Goal: Find specific page/section: Find specific page/section

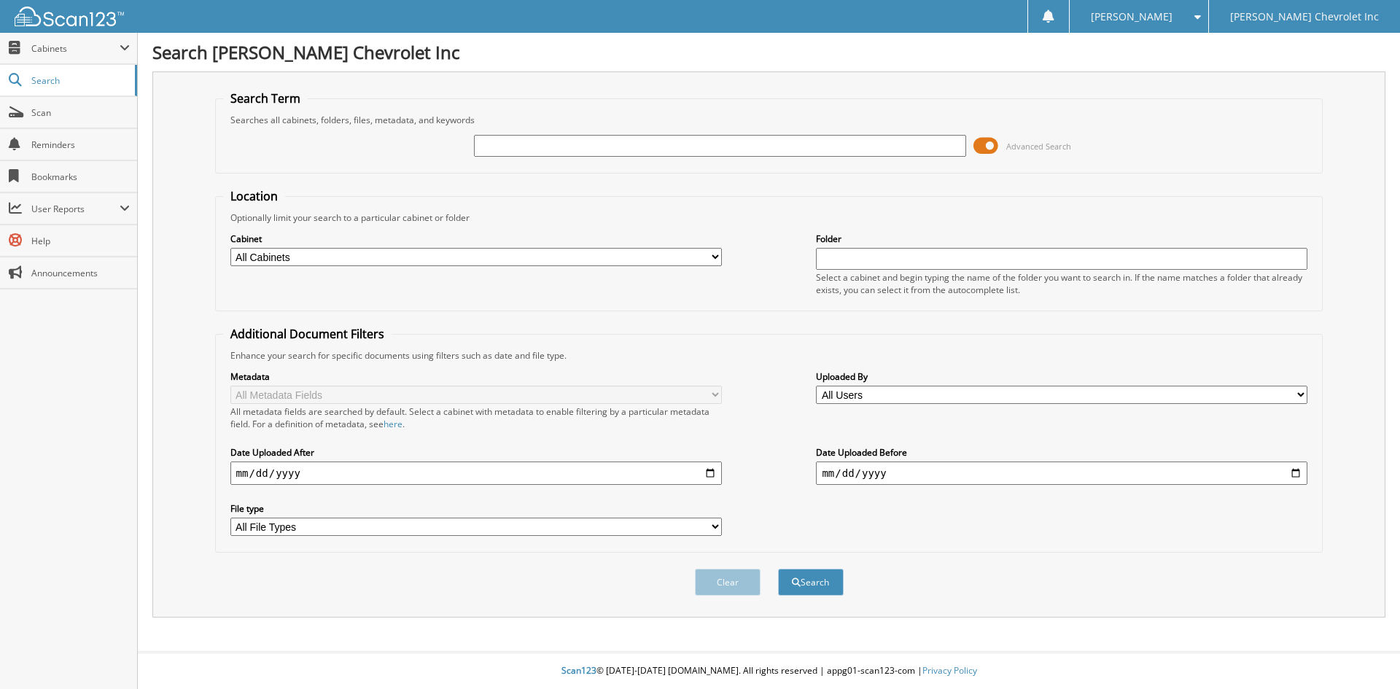
click at [489, 252] on select "All Cabinets CAR DEALS EMPLOYEE HANDBOOK FORMS PARTS INVOICES SERVICE RO WARRAN…" at bounding box center [476, 257] width 492 height 18
select select "1774"
click at [230, 248] on select "All Cabinets CAR DEALS EMPLOYEE HANDBOOK FORMS PARTS INVOICES SERVICE RO WARRAN…" at bounding box center [476, 257] width 492 height 18
click at [583, 147] on input "text" at bounding box center [720, 146] width 492 height 22
type input "[PERSON_NAME]"
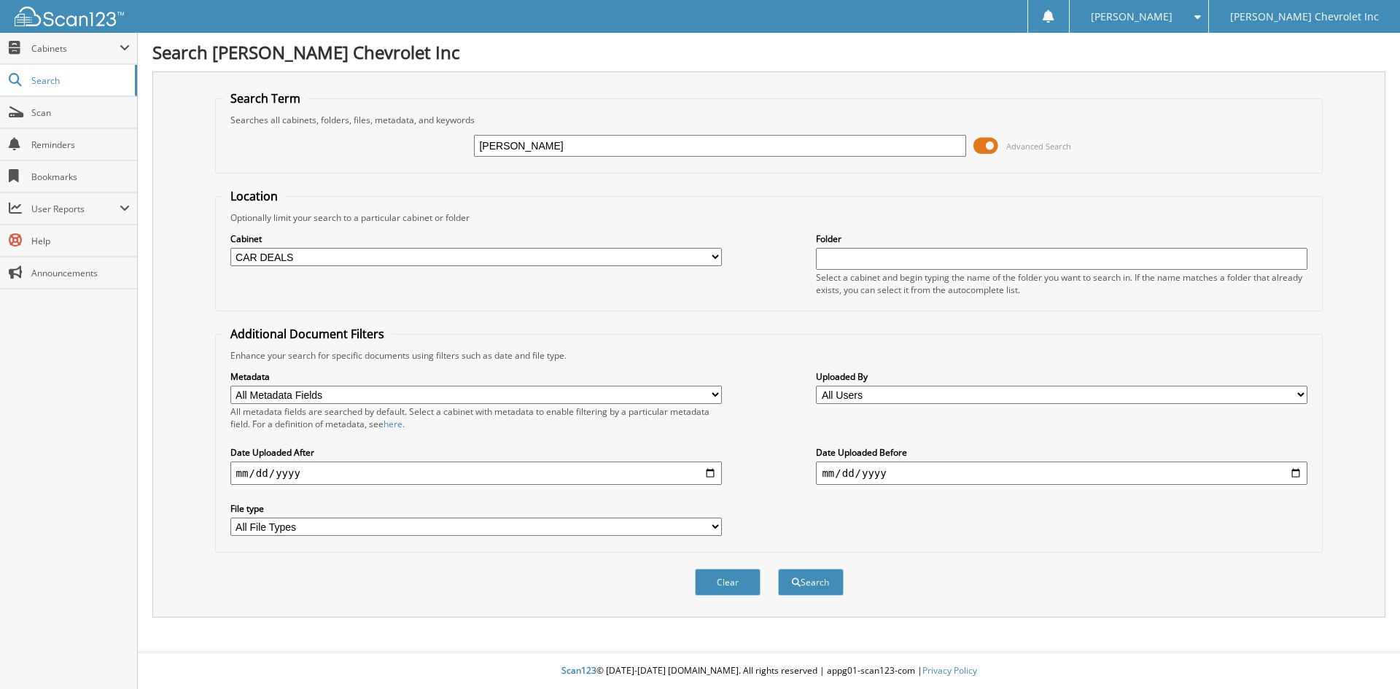
click at [778, 569] on button "Search" at bounding box center [811, 582] width 66 height 27
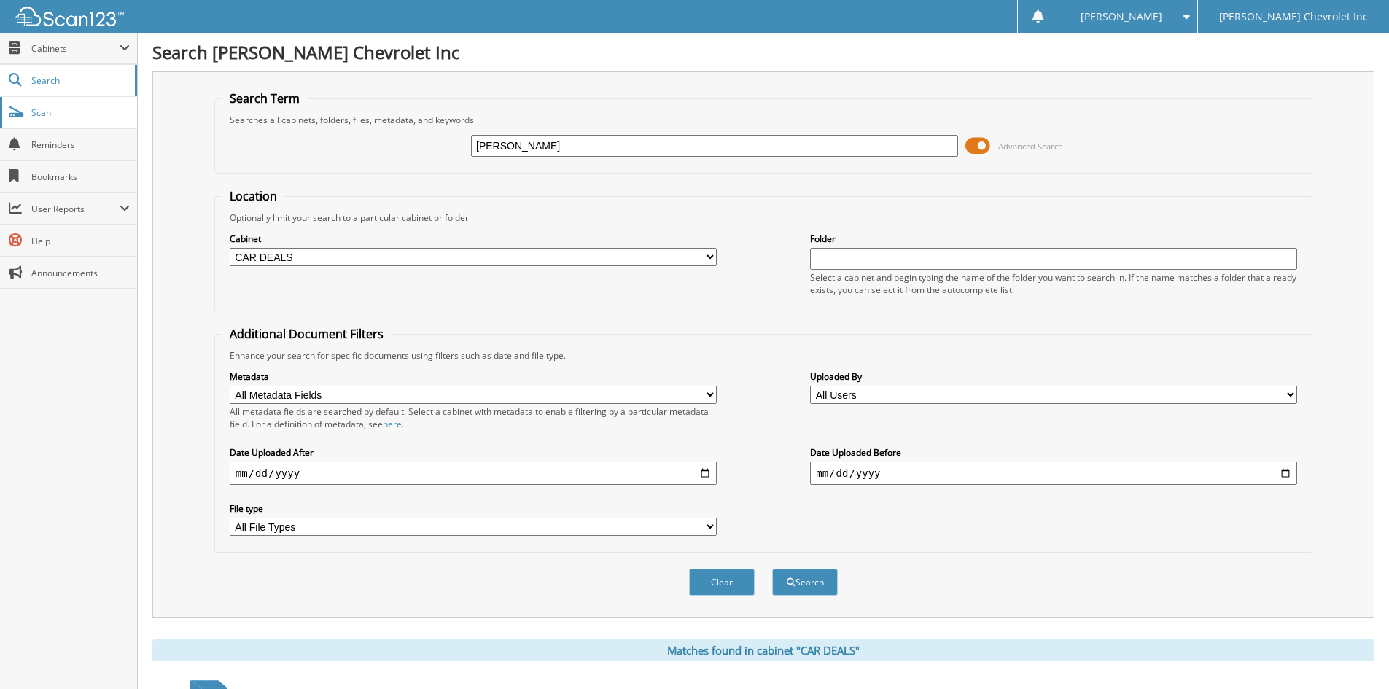
click at [100, 120] on link "Scan" at bounding box center [68, 112] width 137 height 31
